Goal: Task Accomplishment & Management: Manage account settings

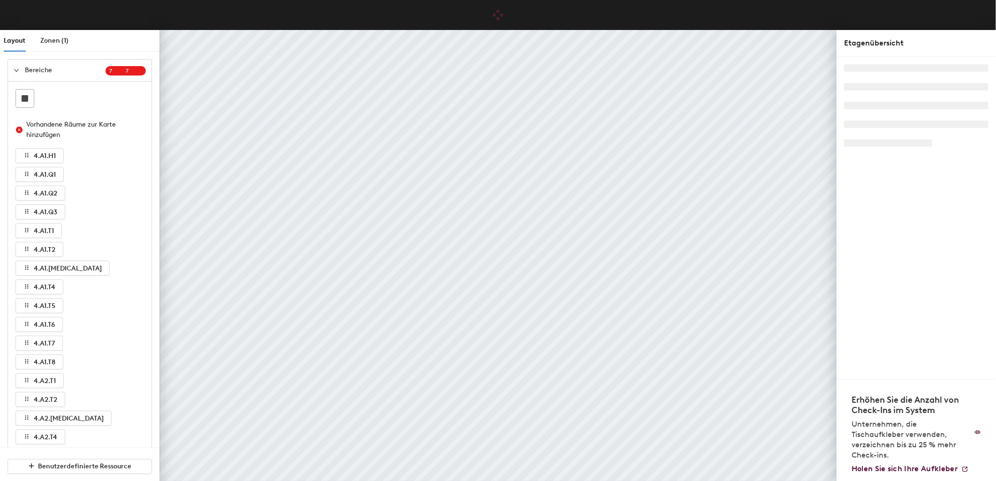
click at [15, 66] on div at bounding box center [19, 70] width 11 height 10
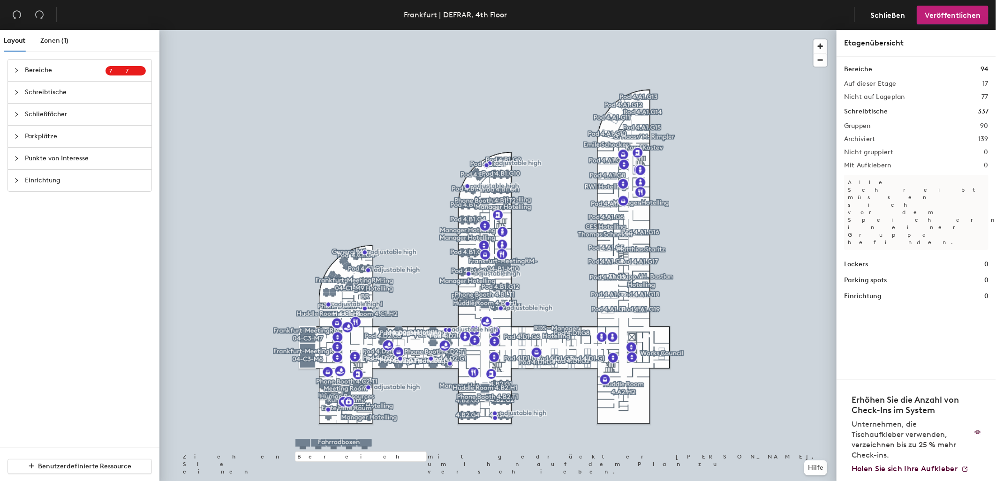
click at [45, 88] on span "Schreibtische" at bounding box center [85, 93] width 121 height 22
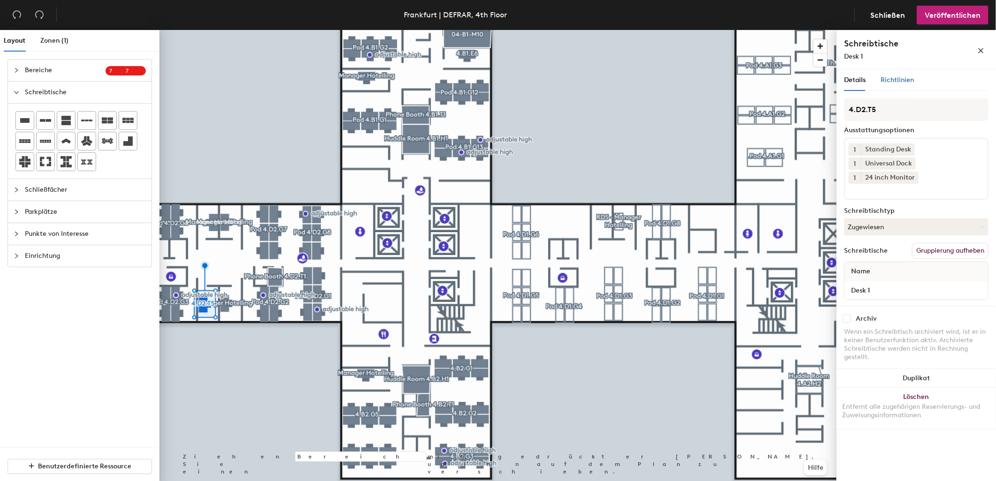
click at [893, 78] on span "Richtlinien" at bounding box center [897, 80] width 33 height 8
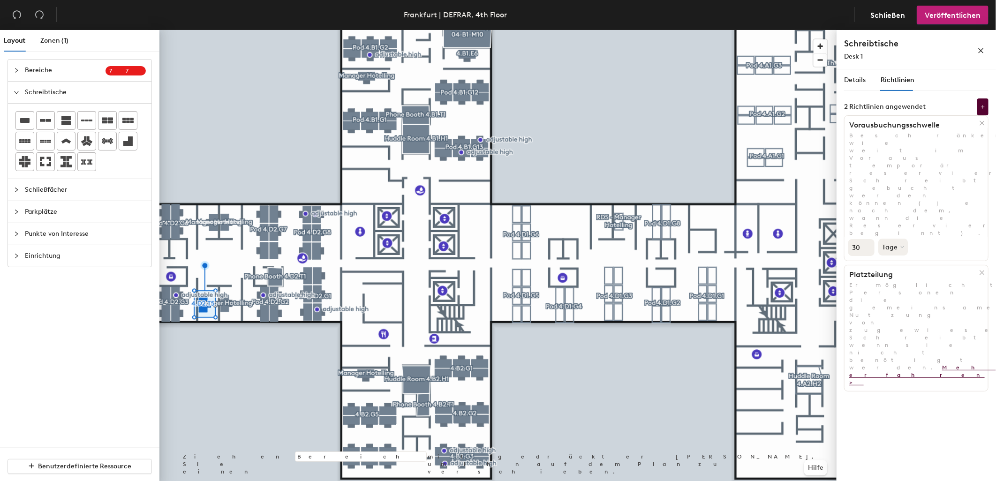
click at [924, 364] on link "Mehr erfahren >" at bounding box center [935, 375] width 172 height 22
click at [983, 124] on icon at bounding box center [982, 123] width 4 height 4
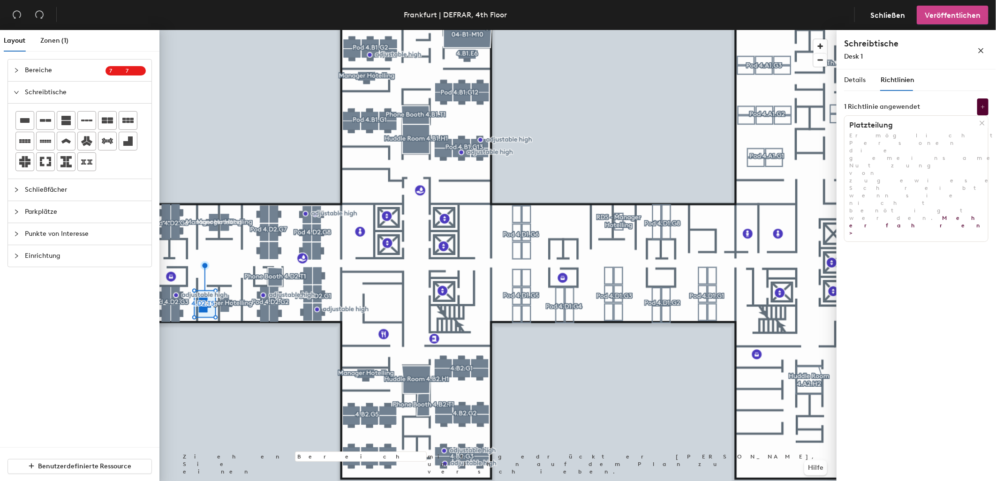
click at [934, 15] on span "Veröffentlichen" at bounding box center [953, 15] width 56 height 9
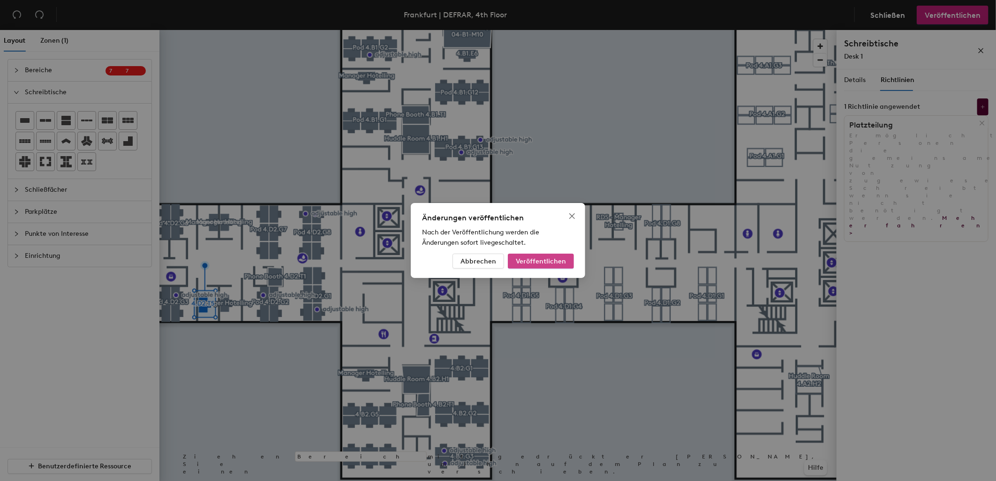
click at [542, 265] on button "Veröffentlichen" at bounding box center [541, 261] width 66 height 15
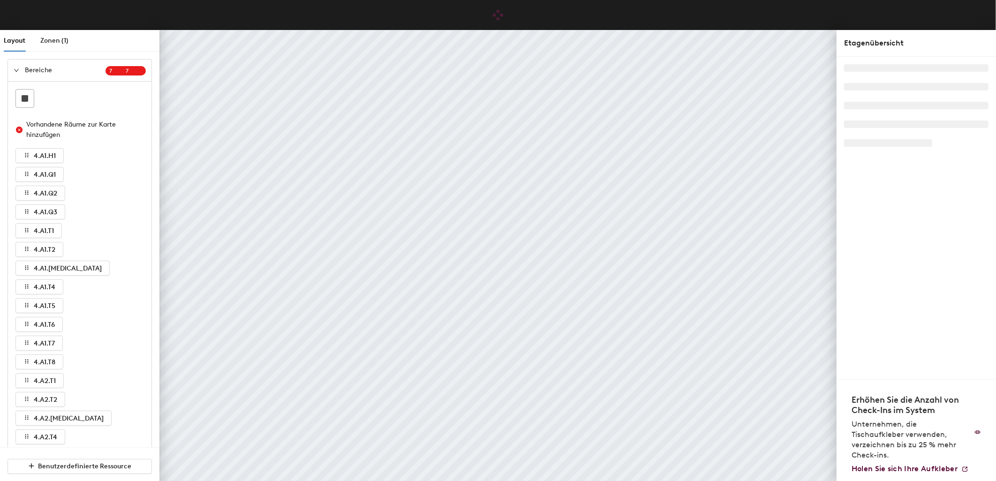
click at [17, 73] on icon "expanded" at bounding box center [17, 71] width 6 height 6
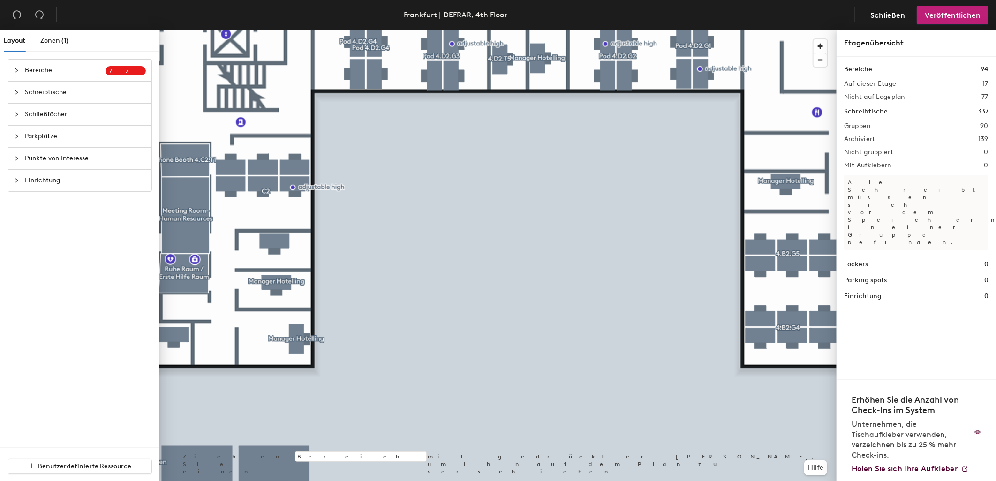
click at [294, 30] on div at bounding box center [497, 30] width 677 height 0
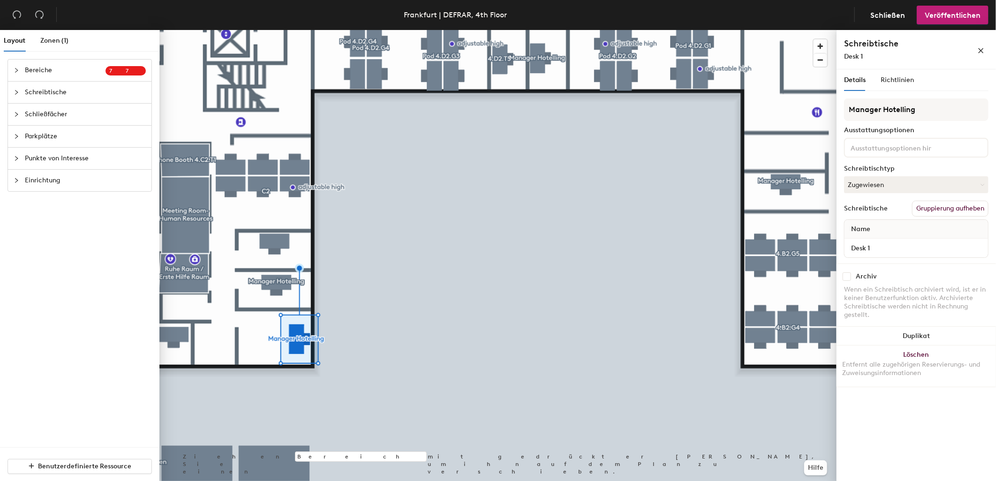
click at [931, 76] on div "Details Richtlinien" at bounding box center [916, 80] width 144 height 22
click at [910, 76] on span "Richtlinien" at bounding box center [897, 80] width 33 height 8
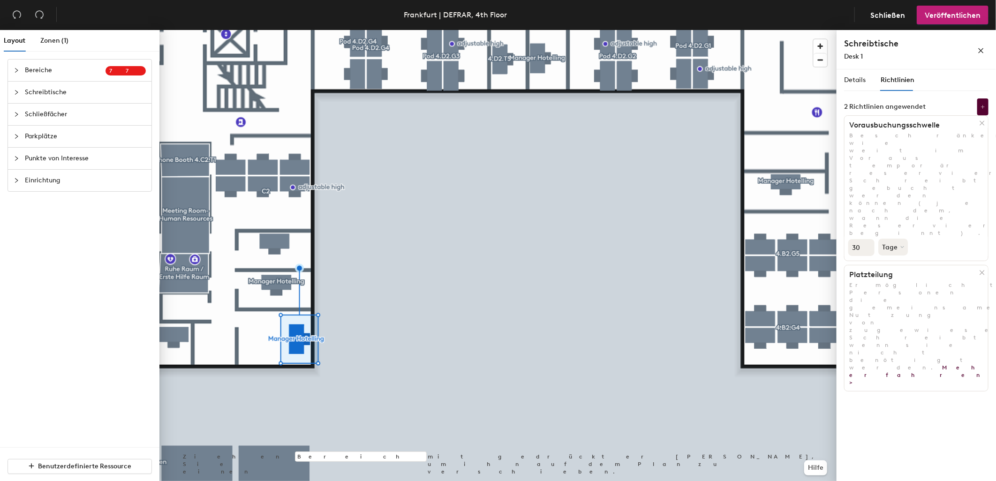
click at [985, 120] on div at bounding box center [983, 123] width 9 height 10
click at [957, 15] on span "Veröffentlichen" at bounding box center [953, 15] width 56 height 9
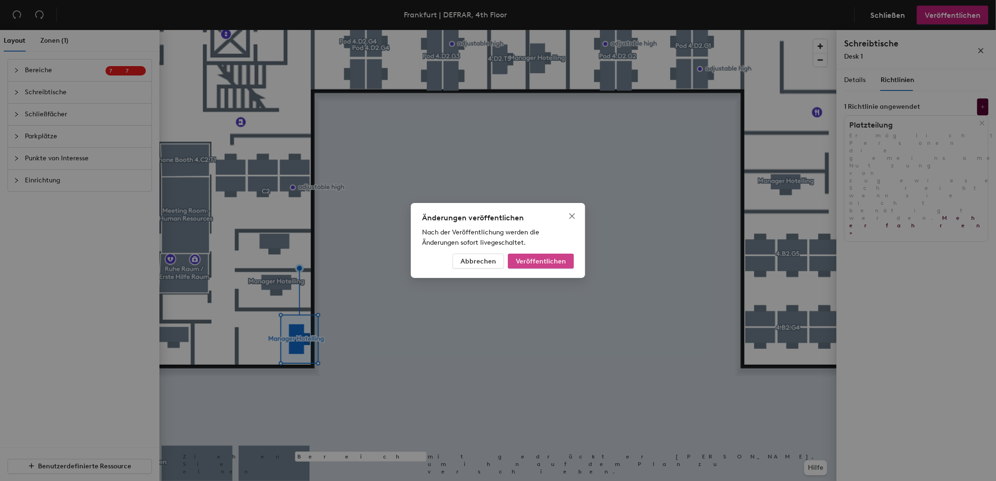
click at [560, 257] on button "Veröffentlichen" at bounding box center [541, 261] width 66 height 15
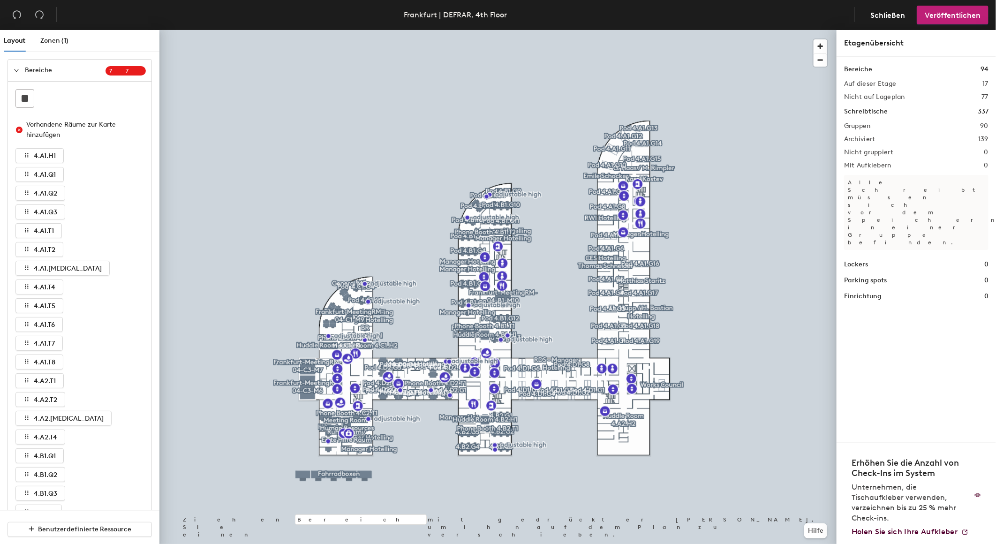
click at [385, 30] on div at bounding box center [497, 30] width 677 height 0
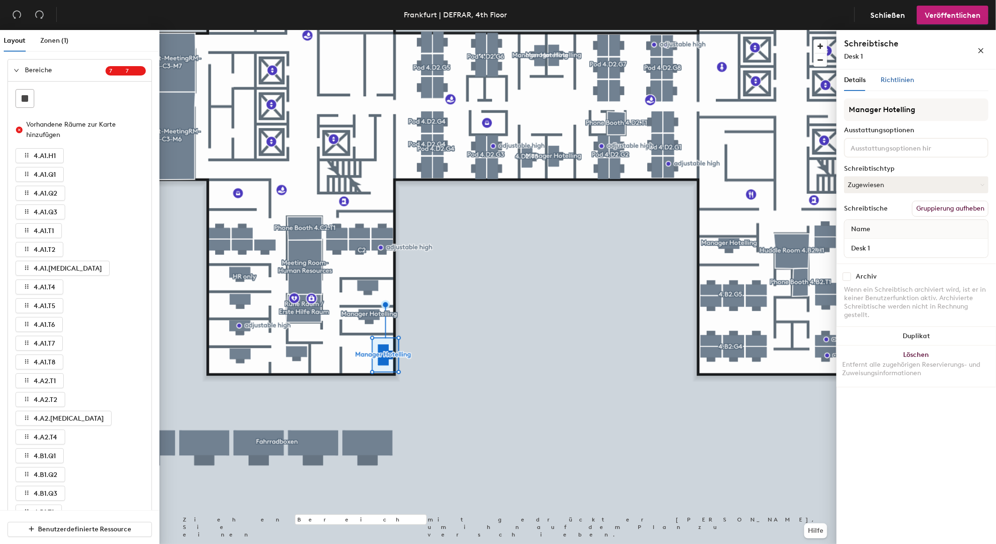
click at [898, 81] on span "Richtlinien" at bounding box center [897, 80] width 33 height 8
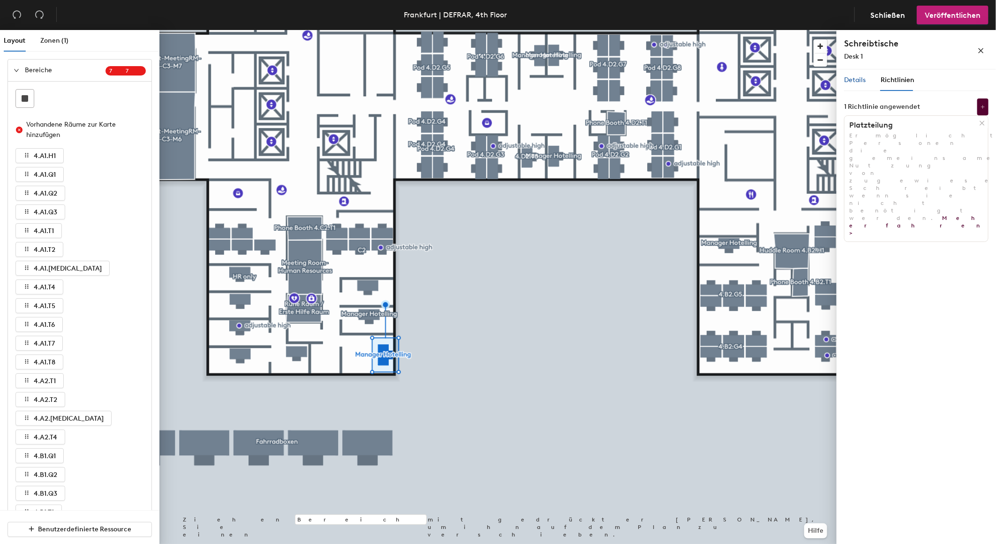
click at [852, 80] on span "Details" at bounding box center [855, 80] width 22 height 8
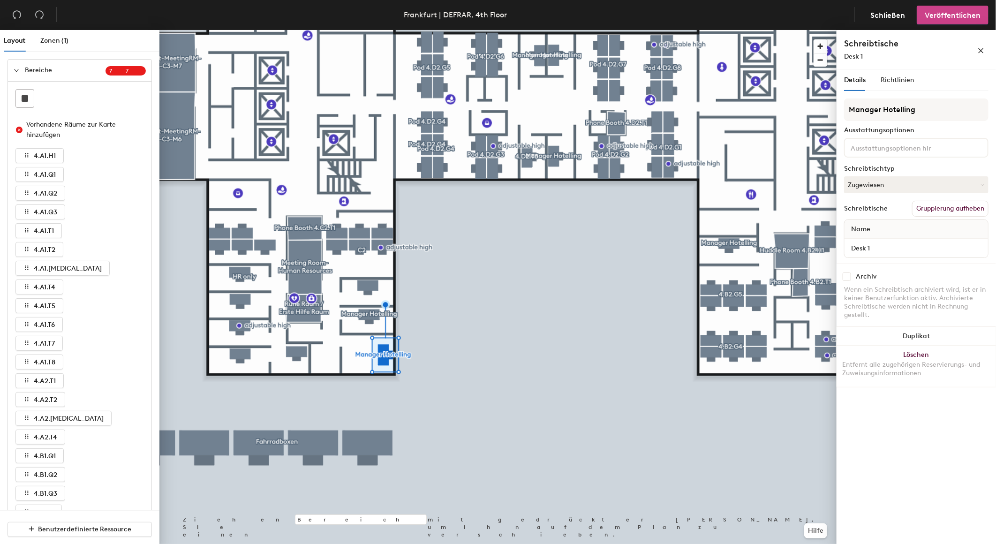
click at [954, 17] on span "Veröffentlichen" at bounding box center [953, 15] width 56 height 9
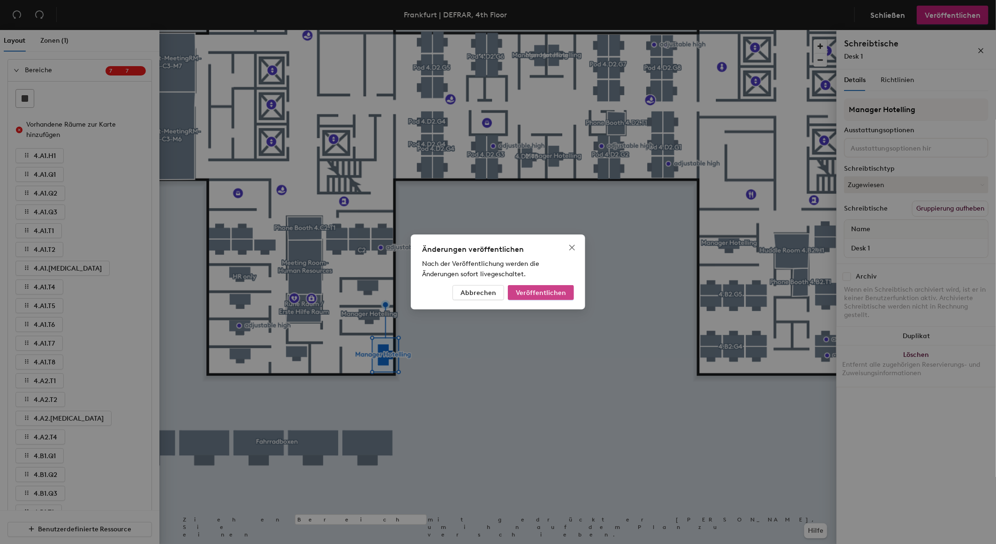
click at [564, 292] on span "Veröffentlichen" at bounding box center [541, 293] width 50 height 8
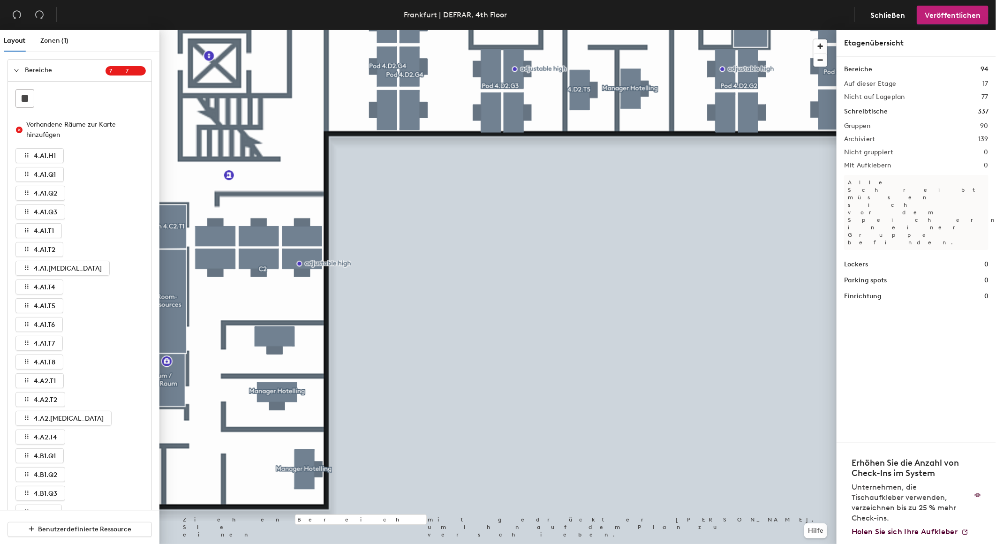
click at [16, 66] on div at bounding box center [19, 70] width 11 height 10
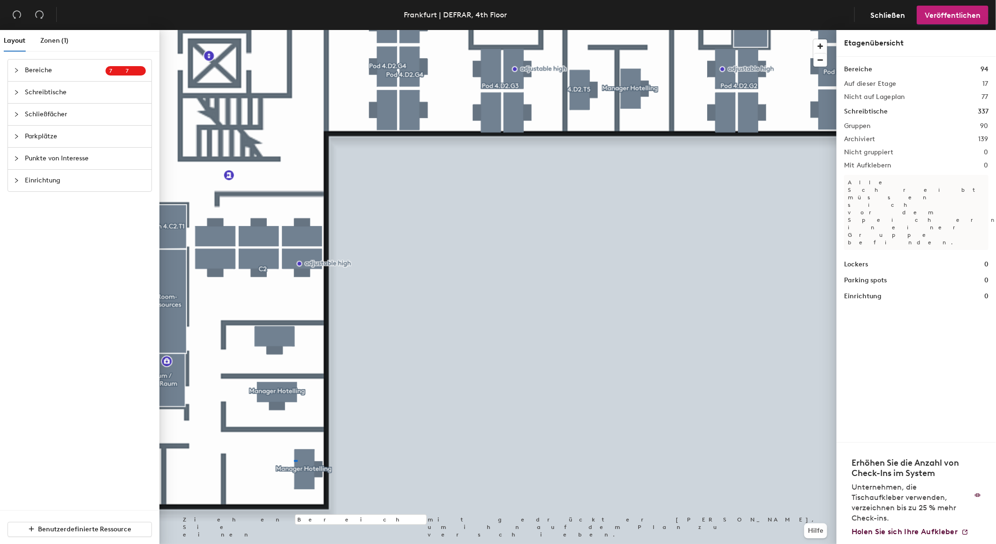
click at [294, 30] on div at bounding box center [497, 30] width 677 height 0
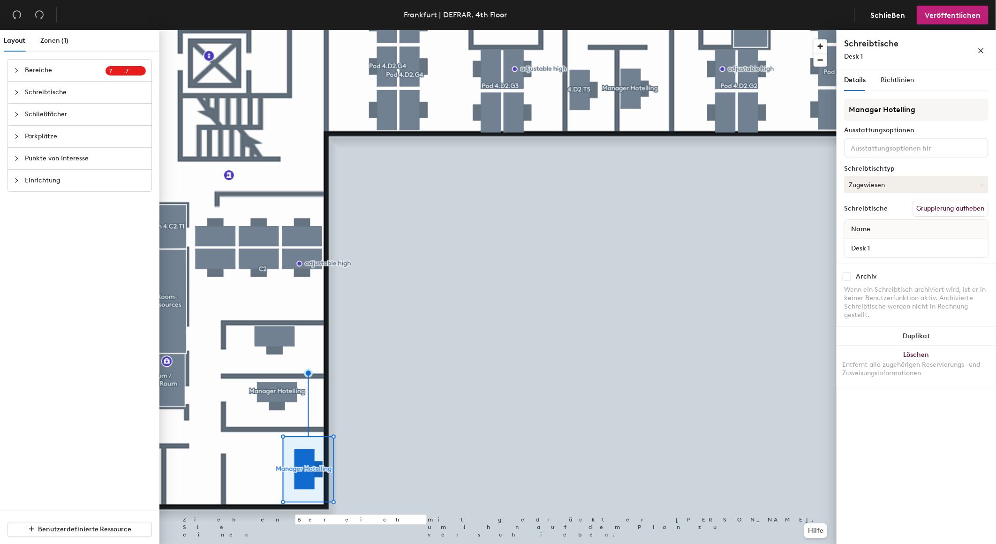
click at [888, 181] on button "Zugewiesen" at bounding box center [916, 184] width 144 height 17
click at [893, 82] on span "Richtlinien" at bounding box center [897, 80] width 33 height 8
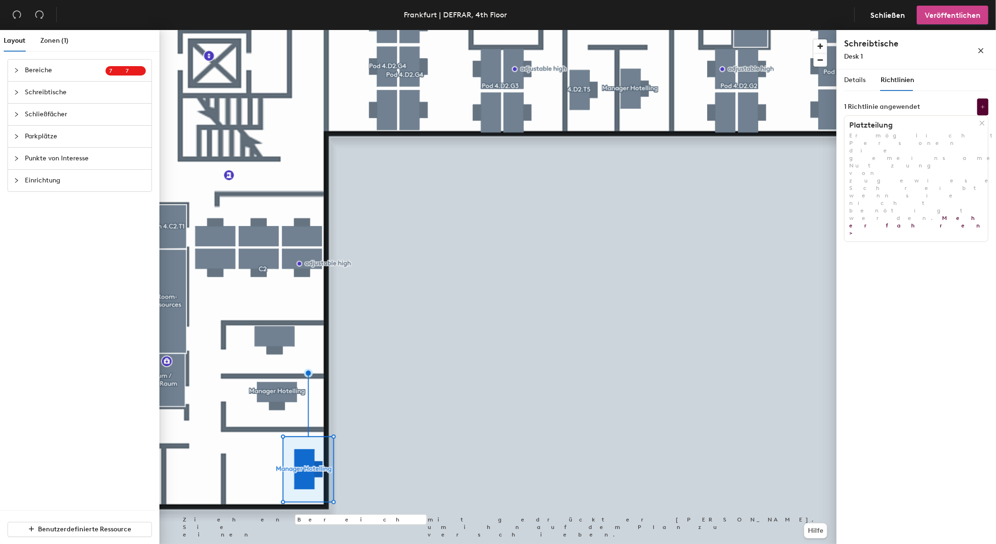
click at [951, 12] on span "Veröffentlichen" at bounding box center [953, 15] width 56 height 9
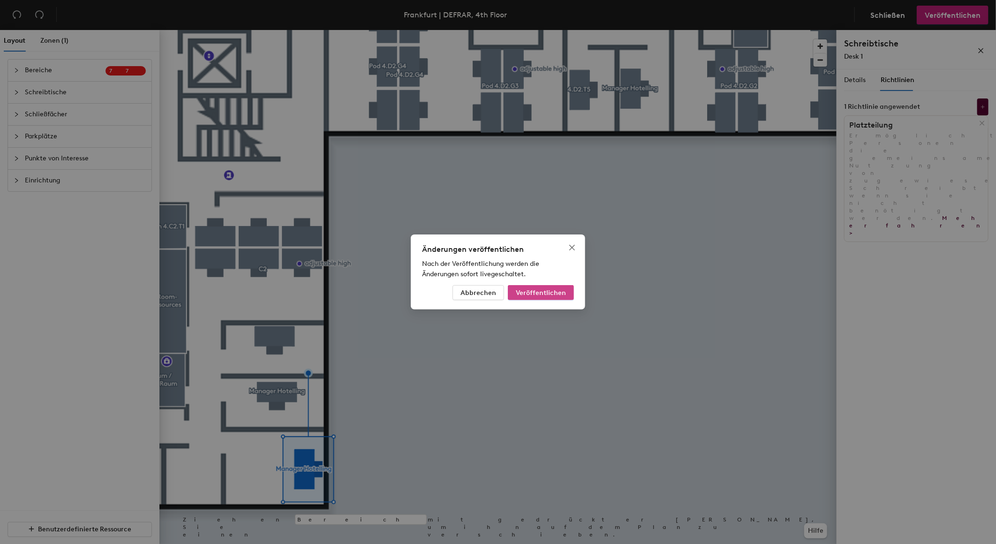
click at [561, 293] on span "Veröffentlichen" at bounding box center [541, 293] width 50 height 8
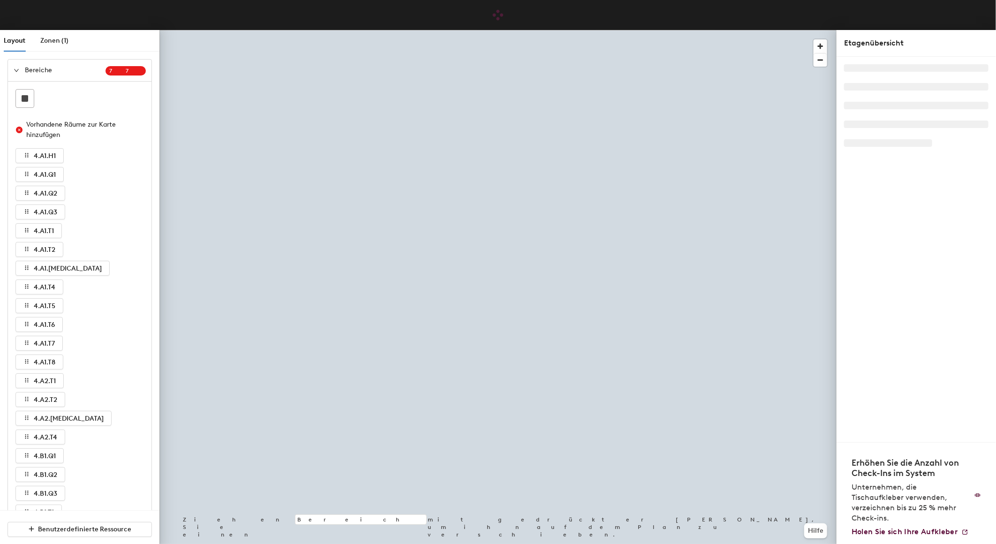
click at [16, 68] on icon "expanded" at bounding box center [17, 71] width 6 height 6
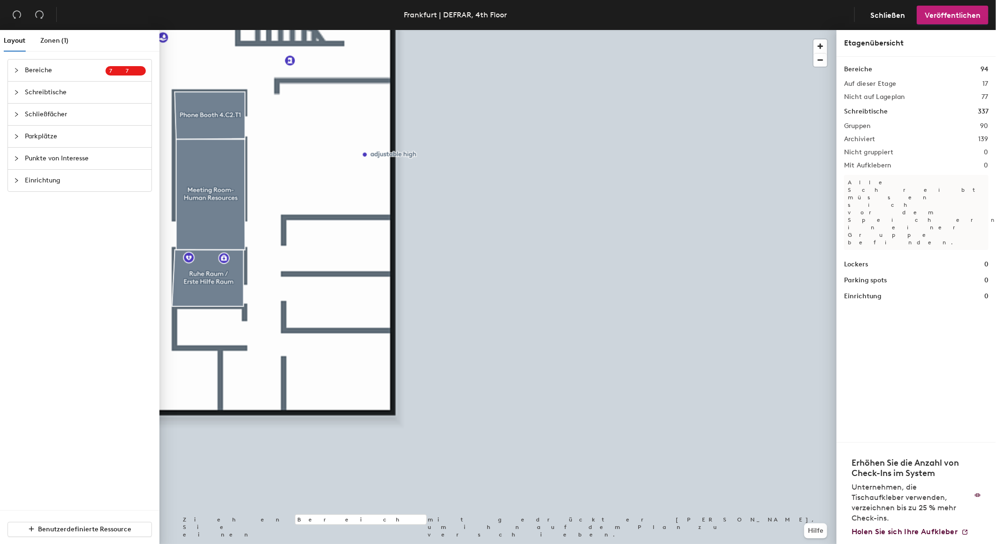
click at [61, 94] on span "Schreibtische" at bounding box center [85, 93] width 121 height 22
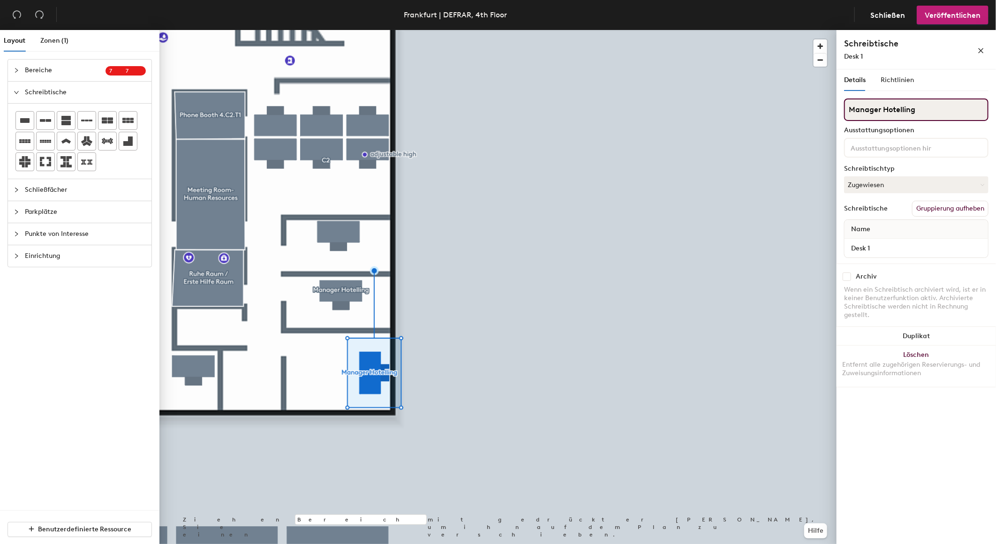
drag, startPoint x: 929, startPoint y: 109, endPoint x: 839, endPoint y: 106, distance: 90.6
click at [840, 106] on div "Details Richtlinien Manager Hotelling Ausstattungsoptionen Schreibtischtyp Zuge…" at bounding box center [916, 308] width 159 height 478
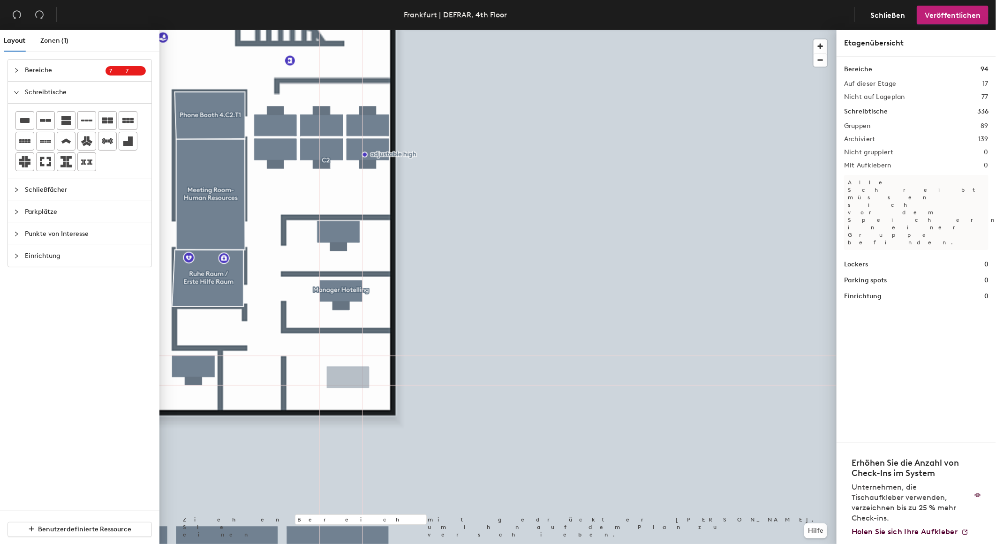
click at [338, 400] on div "Layout Zonen (1) Bereiche 7 7 Vorhandene Räume zur Karte hinzufügen 4.A1.H1 4.A…" at bounding box center [498, 289] width 996 height 518
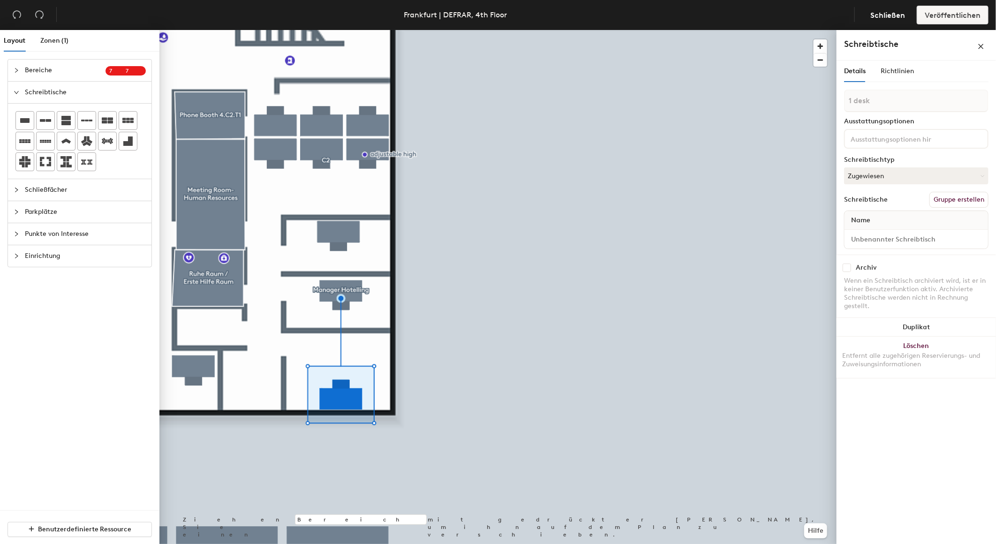
click at [937, 193] on button "Gruppe erstellen" at bounding box center [959, 200] width 59 height 16
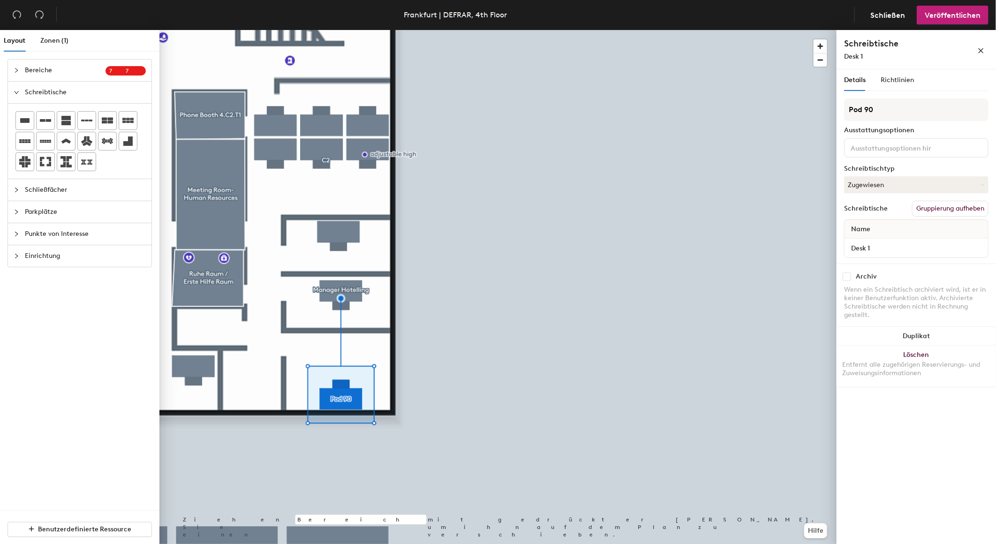
click at [816, 109] on div "Layout Zonen (1) Bereiche 7 7 Vorhandene Räume zur Karte hinzufügen 4.A1.H1 4.A…" at bounding box center [498, 289] width 996 height 518
type input "Manager Hotelling"
click at [901, 76] on span "Richtlinien" at bounding box center [897, 80] width 33 height 8
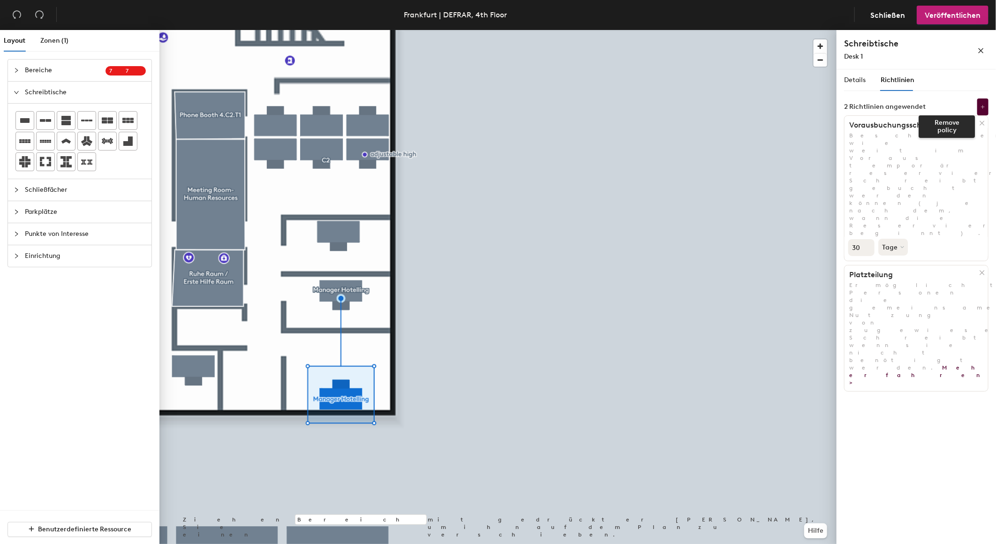
click at [984, 123] on icon at bounding box center [982, 123] width 7 height 7
click at [853, 79] on span "Details" at bounding box center [855, 80] width 22 height 8
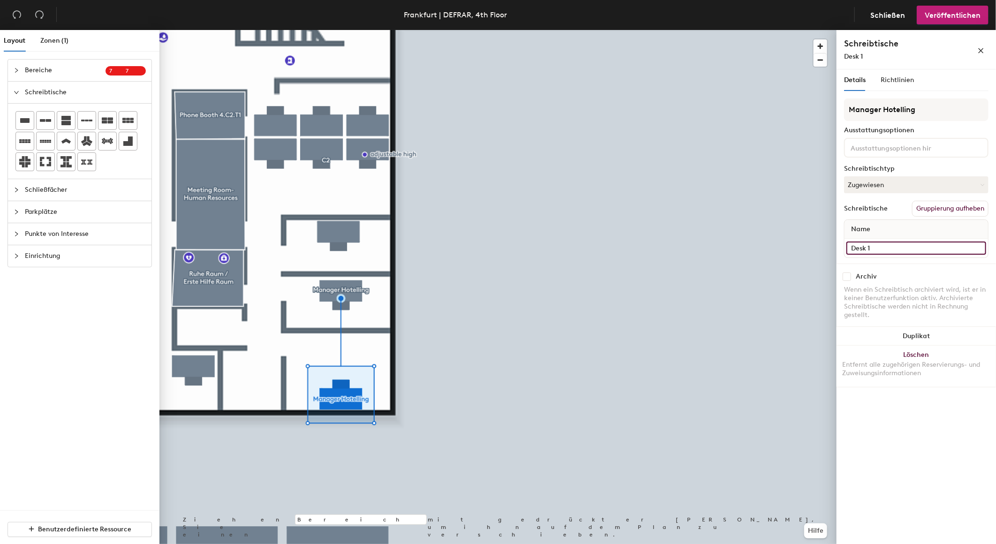
click at [888, 242] on input "Desk 1" at bounding box center [917, 248] width 140 height 13
click at [913, 180] on button "Zugewiesen" at bounding box center [916, 184] width 144 height 17
click at [881, 246] on input "Desk 1" at bounding box center [917, 248] width 140 height 13
type input "4.C2.E3"
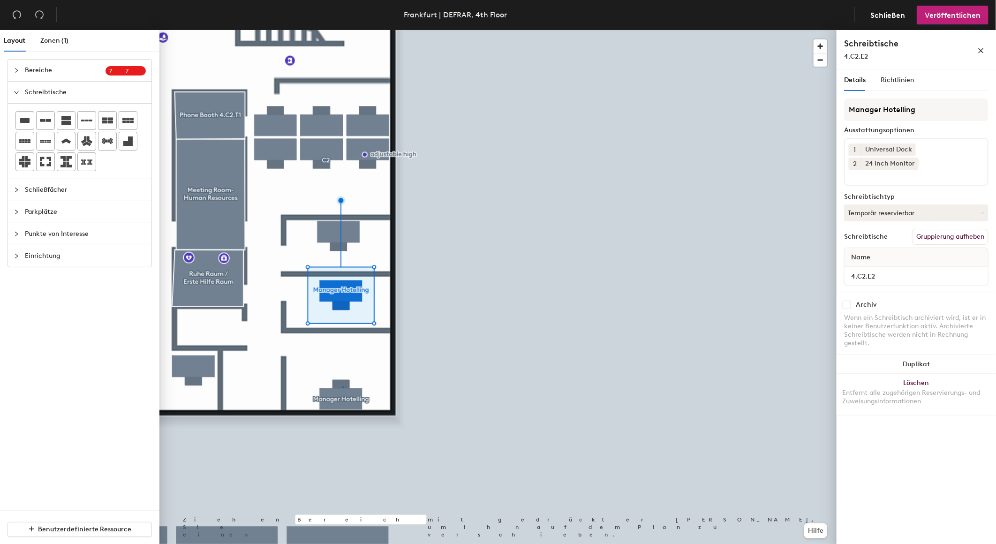
click at [343, 30] on div at bounding box center [497, 30] width 677 height 0
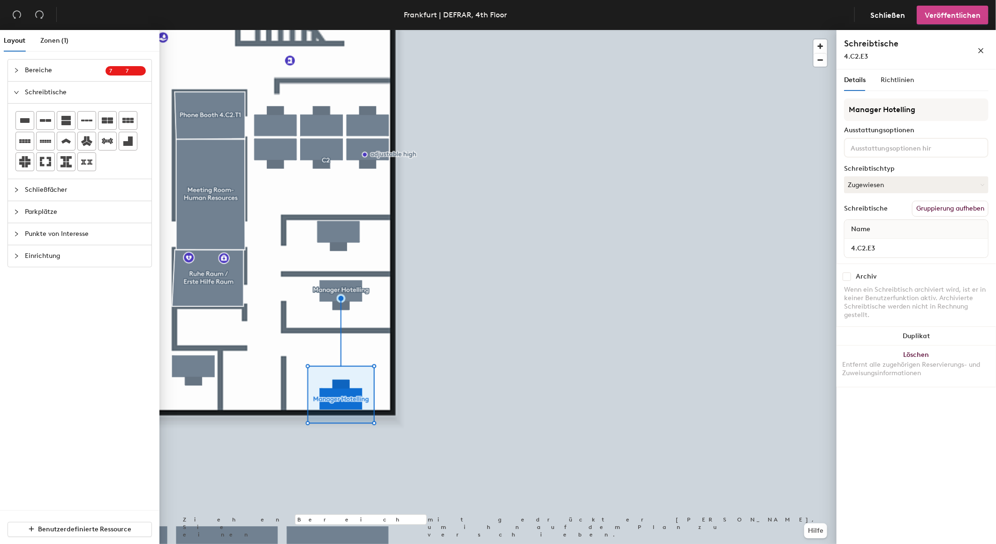
click at [959, 20] on button "Veröffentlichen" at bounding box center [953, 15] width 72 height 19
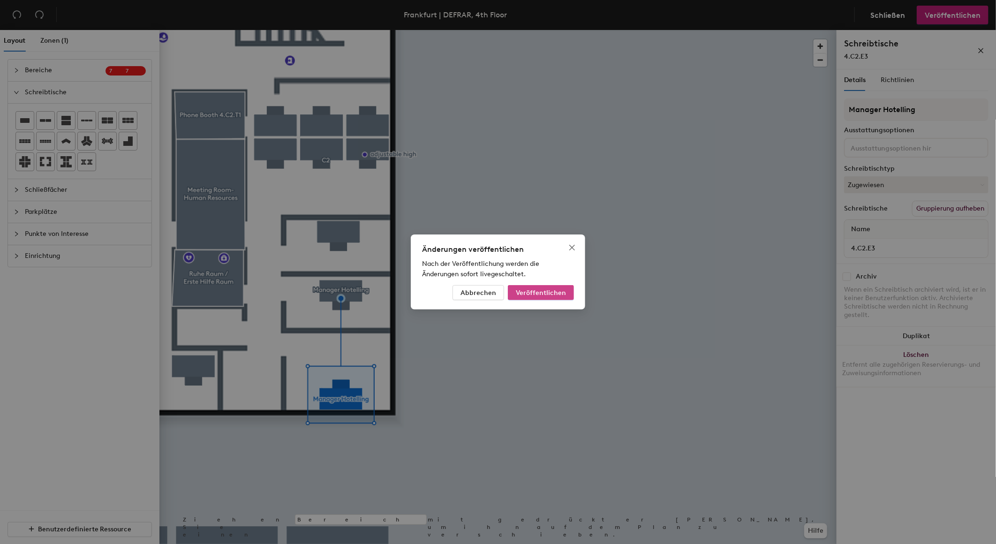
click at [551, 290] on span "Veröffentlichen" at bounding box center [541, 293] width 50 height 8
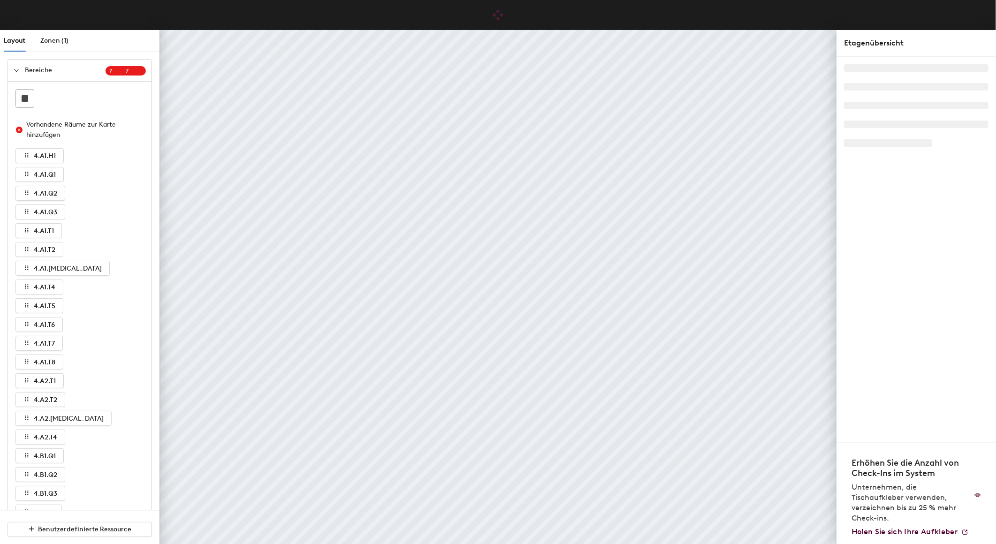
click at [15, 68] on icon "expanded" at bounding box center [17, 71] width 6 height 6
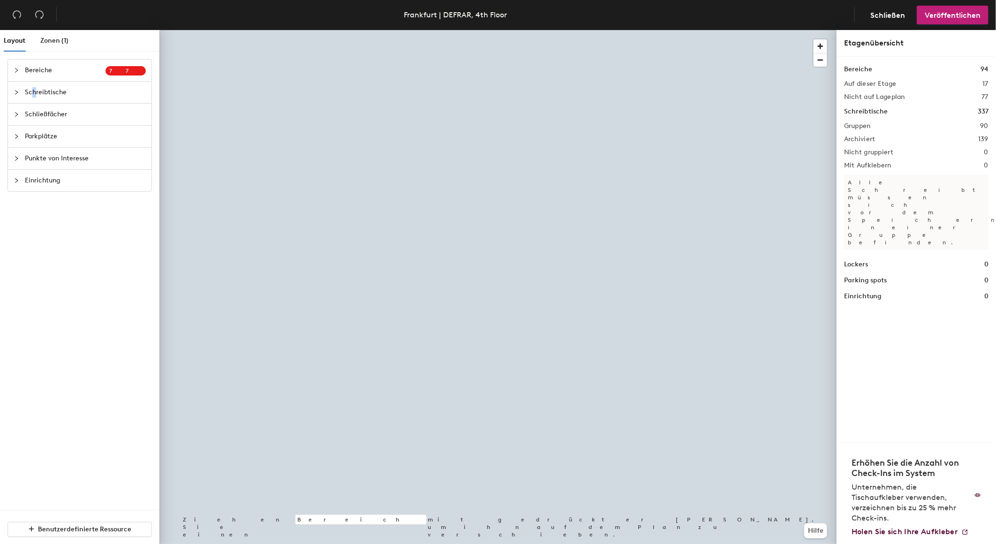
click at [34, 93] on span "Schreibtische" at bounding box center [85, 93] width 121 height 22
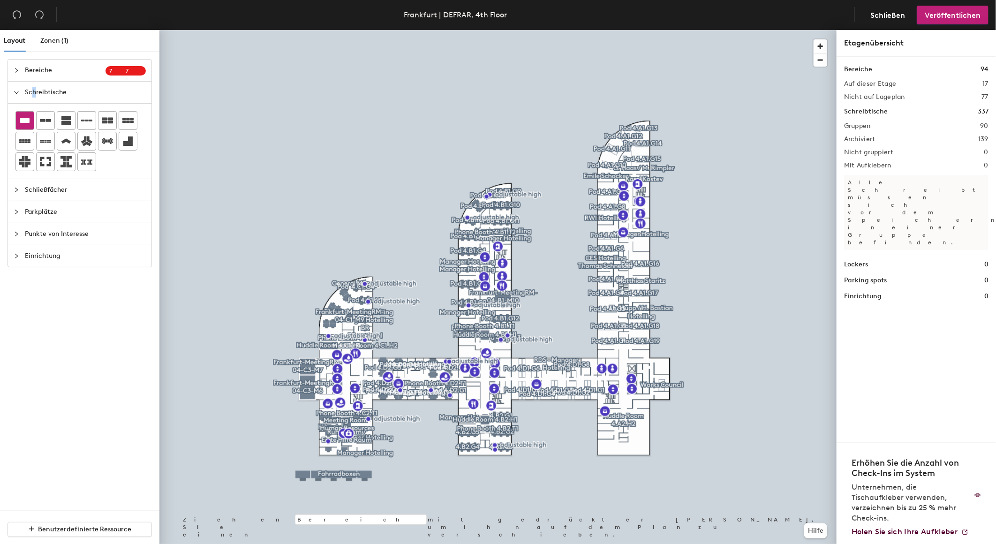
drag, startPoint x: 34, startPoint y: 93, endPoint x: 26, endPoint y: 121, distance: 29.2
click at [26, 121] on icon at bounding box center [24, 120] width 9 height 5
drag, startPoint x: 26, startPoint y: 121, endPoint x: 27, endPoint y: 128, distance: 7.1
click at [27, 128] on div at bounding box center [25, 121] width 18 height 18
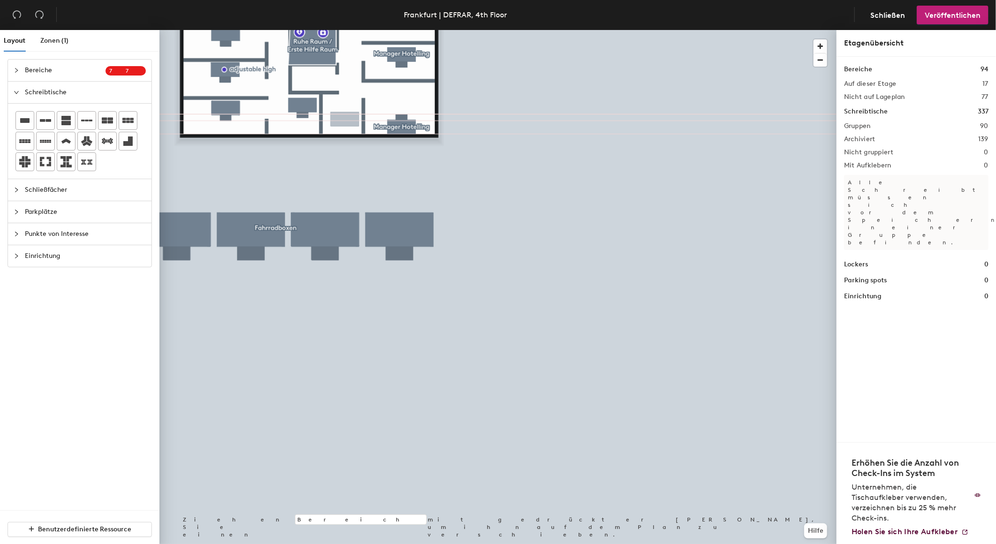
click at [345, 120] on div "Layout Zonen (1) Bereiche 7 7 Vorhandene Räume zur Karte hinzufügen 4.A1.H1 4.A…" at bounding box center [498, 289] width 996 height 518
click at [347, 125] on div "Layout Zonen (1) Bereiche 7 7 Vorhandene Räume zur Karte hinzufügen 4.A1.H1 4.A…" at bounding box center [498, 289] width 996 height 518
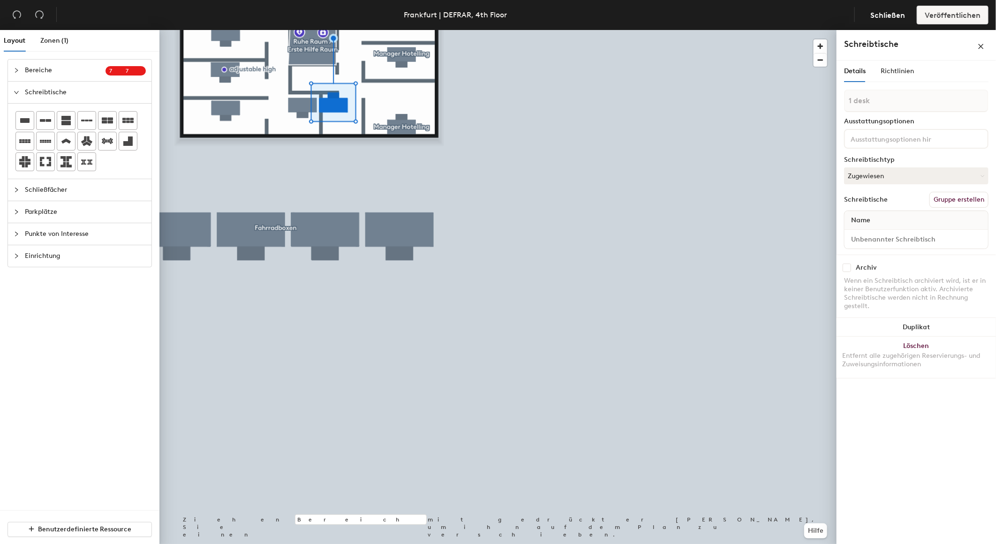
click at [961, 197] on button "Gruppe erstellen" at bounding box center [959, 200] width 59 height 16
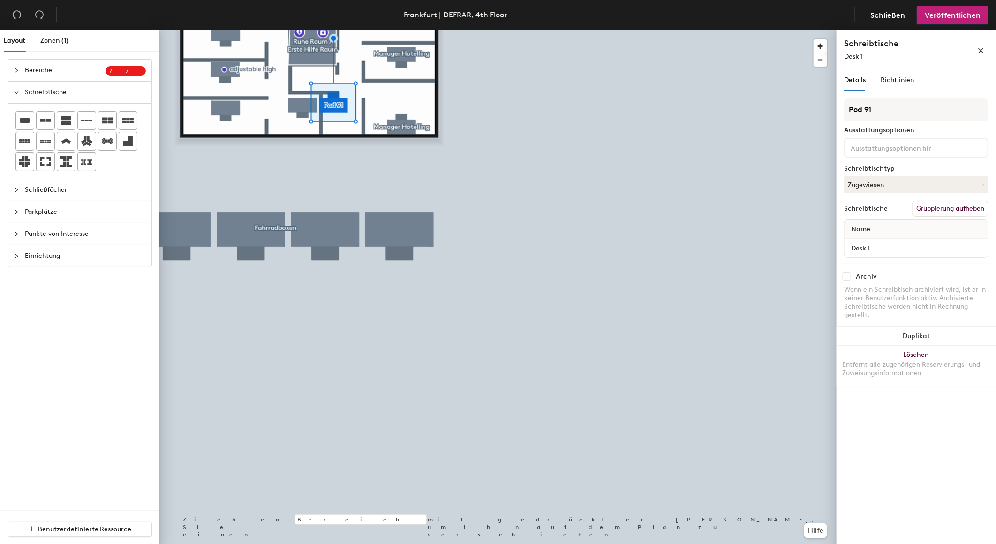
click at [810, 109] on div "Layout Zonen (1) Bereiche 7 7 Vorhandene Räume zur Karte hinzufügen 4.A1.H1 4.A…" at bounding box center [498, 289] width 996 height 518
type input "Office Manager"
click at [884, 245] on input "Desk 1" at bounding box center [917, 248] width 140 height 13
click at [892, 245] on input "Desk 1" at bounding box center [917, 248] width 140 height 13
type input "Desk 1."
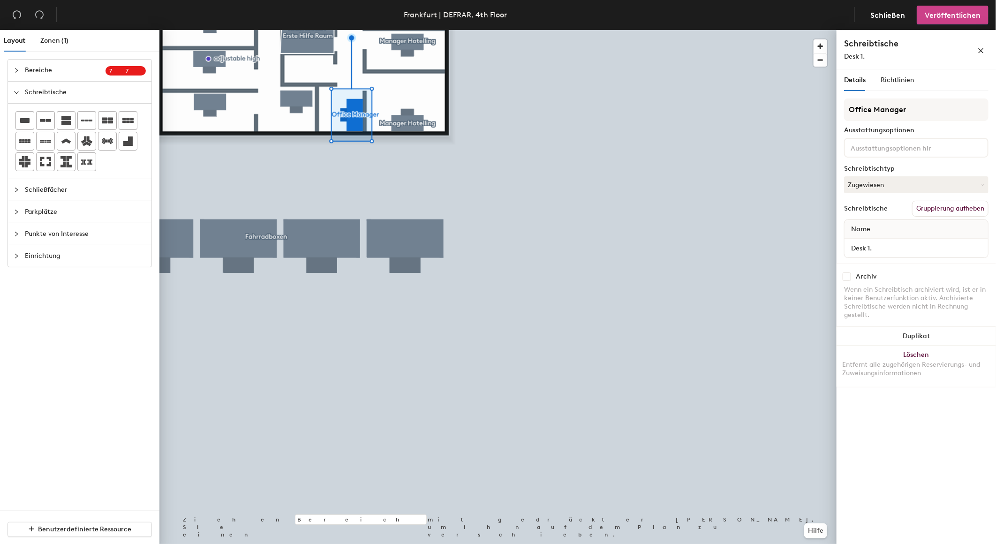
click at [935, 21] on button "Veröffentlichen" at bounding box center [953, 15] width 72 height 19
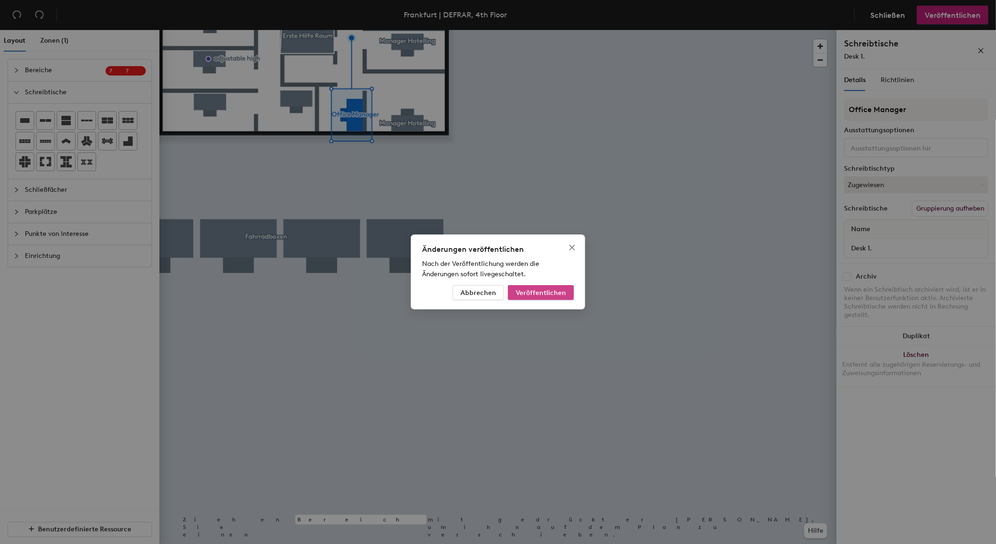
click at [551, 292] on span "Veröffentlichen" at bounding box center [541, 293] width 50 height 8
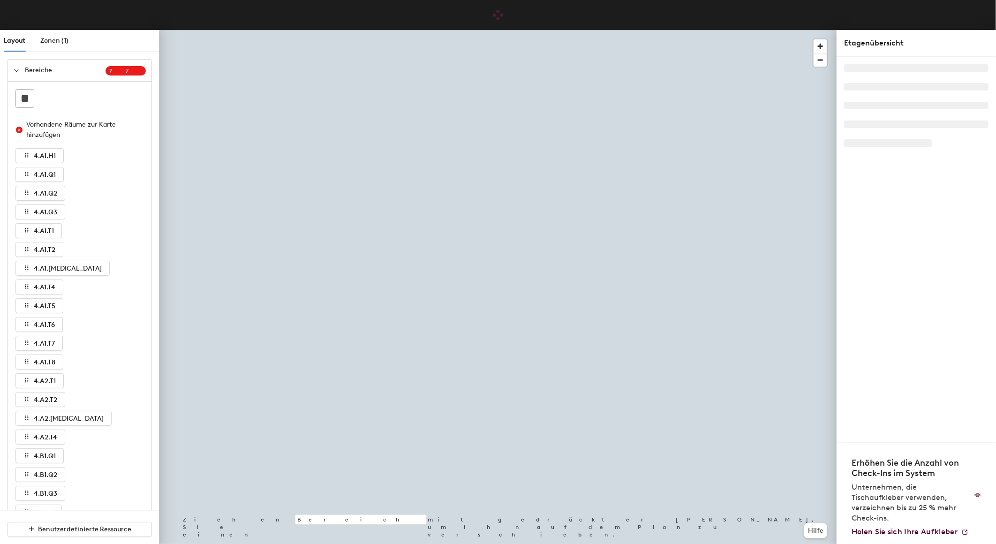
click at [19, 72] on icon "expanded" at bounding box center [17, 71] width 6 height 6
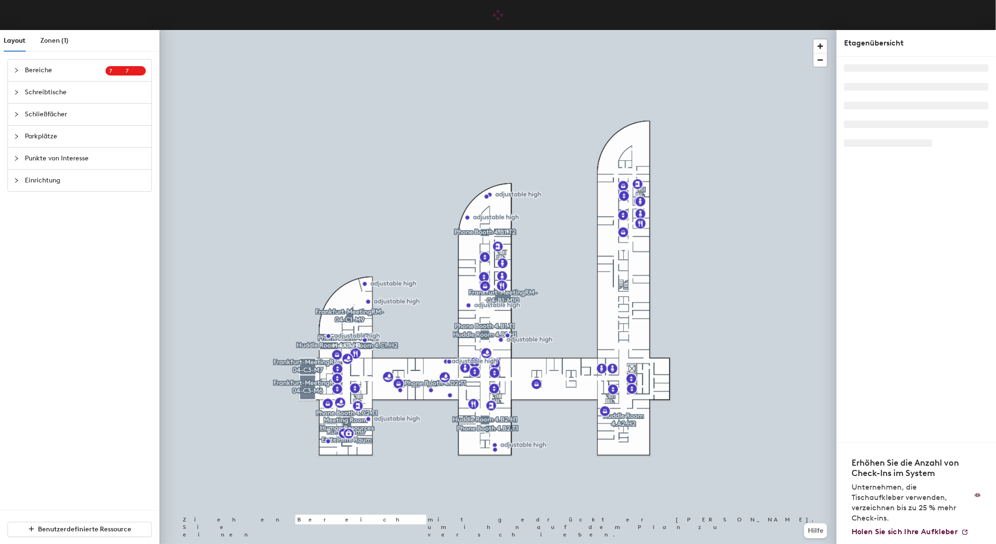
click at [40, 92] on span "Schreibtische" at bounding box center [85, 93] width 121 height 22
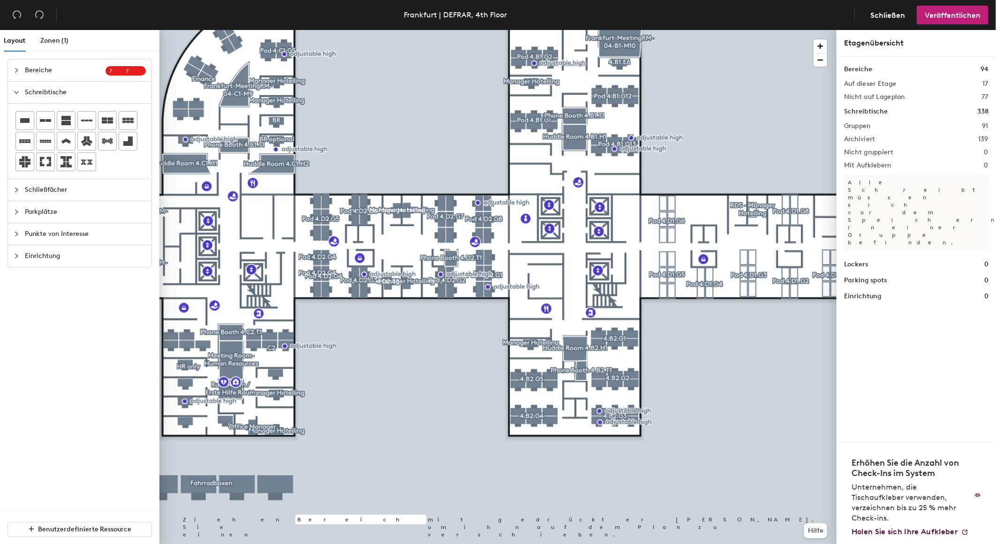
click at [250, 30] on div at bounding box center [497, 30] width 677 height 0
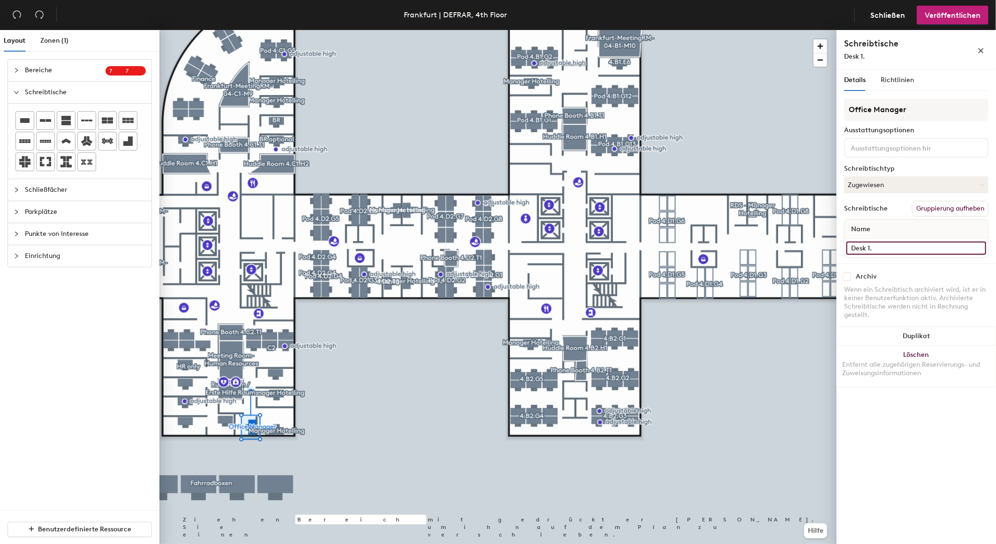
click at [901, 246] on input "Desk 1." at bounding box center [917, 248] width 140 height 13
type input "4.C2."
click at [958, 16] on span "Veröffentlichen" at bounding box center [953, 15] width 56 height 9
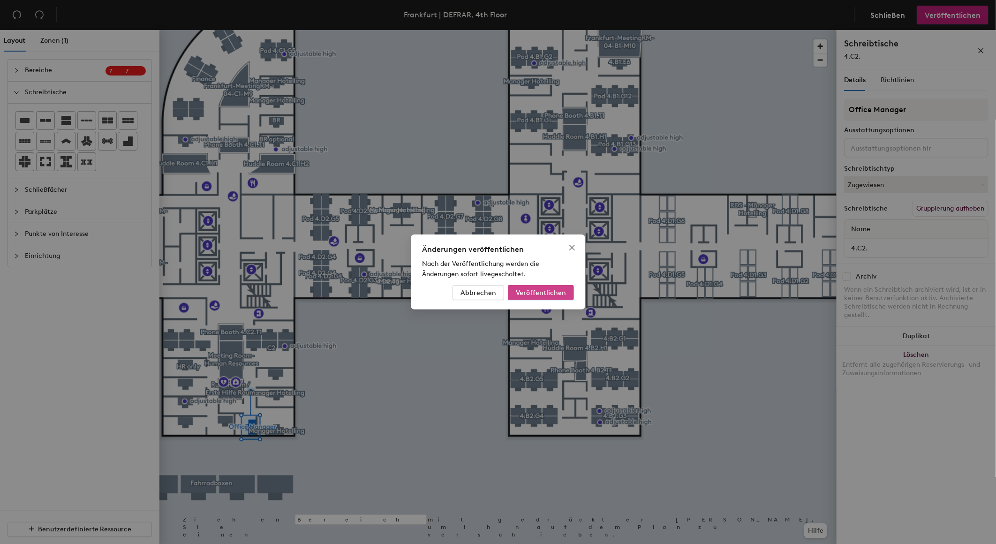
click at [556, 291] on span "Veröffentlichen" at bounding box center [541, 293] width 50 height 8
